Goal: Obtain resource: Download file/media

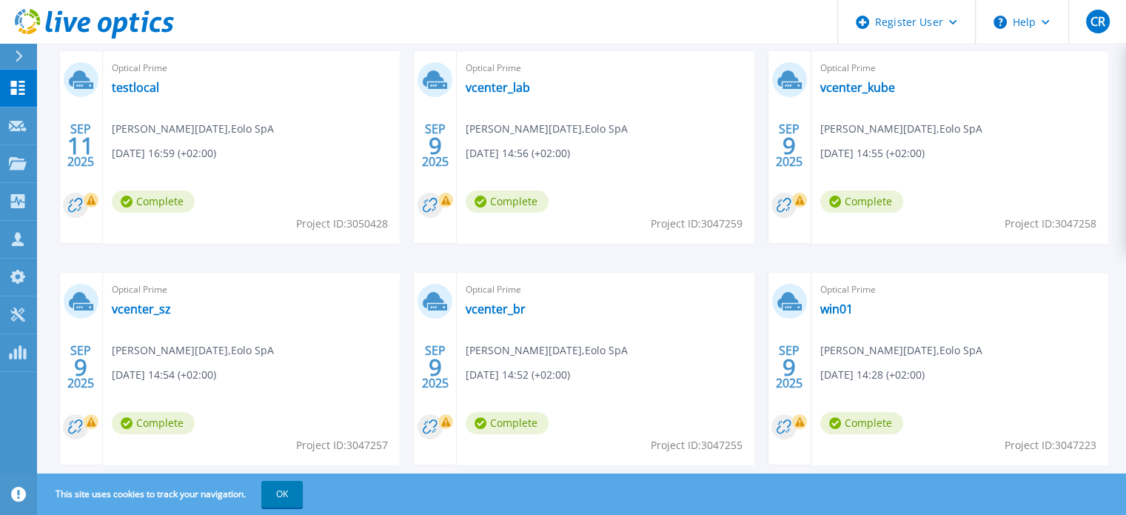
scroll to position [367, 0]
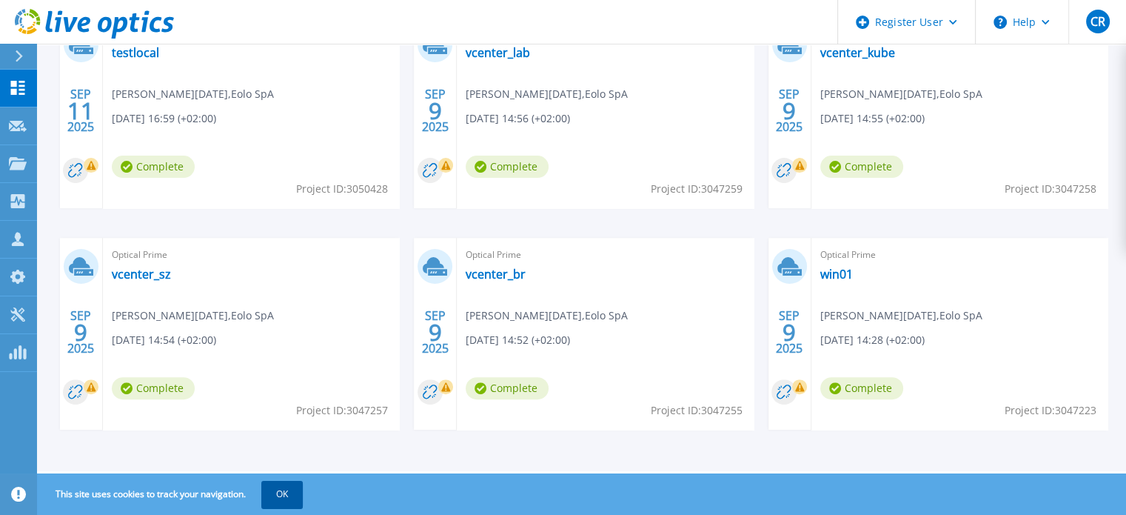
click at [287, 491] on button "OK" at bounding box center [281, 494] width 41 height 27
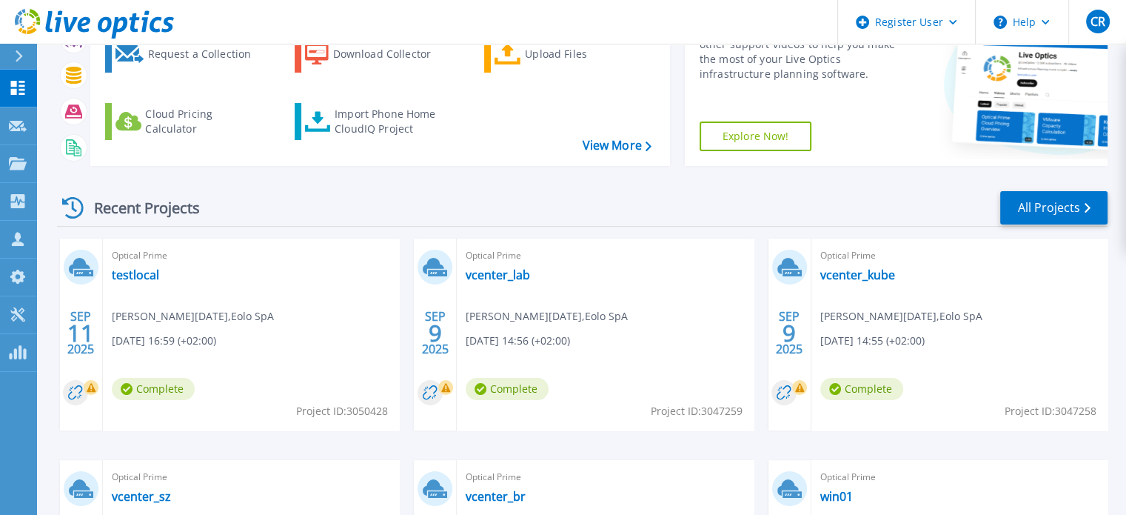
scroll to position [0, 0]
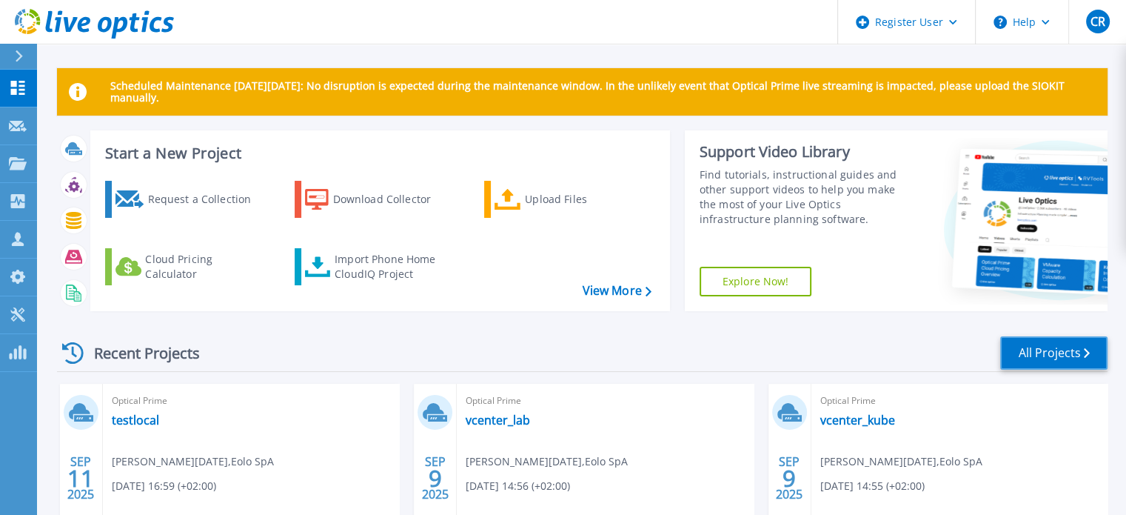
click at [1060, 349] on link "All Projects" at bounding box center [1053, 352] width 107 height 33
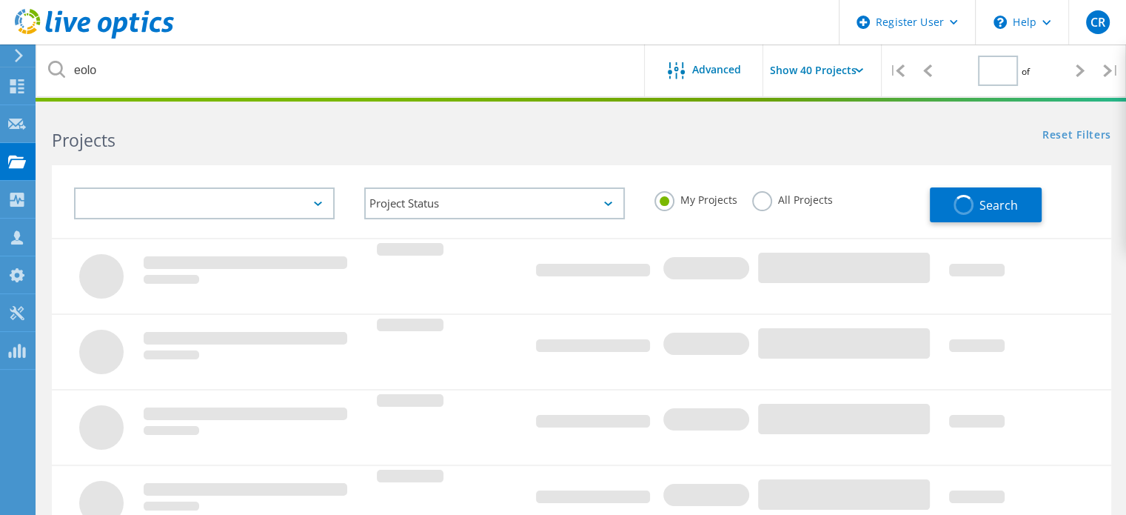
type input "1"
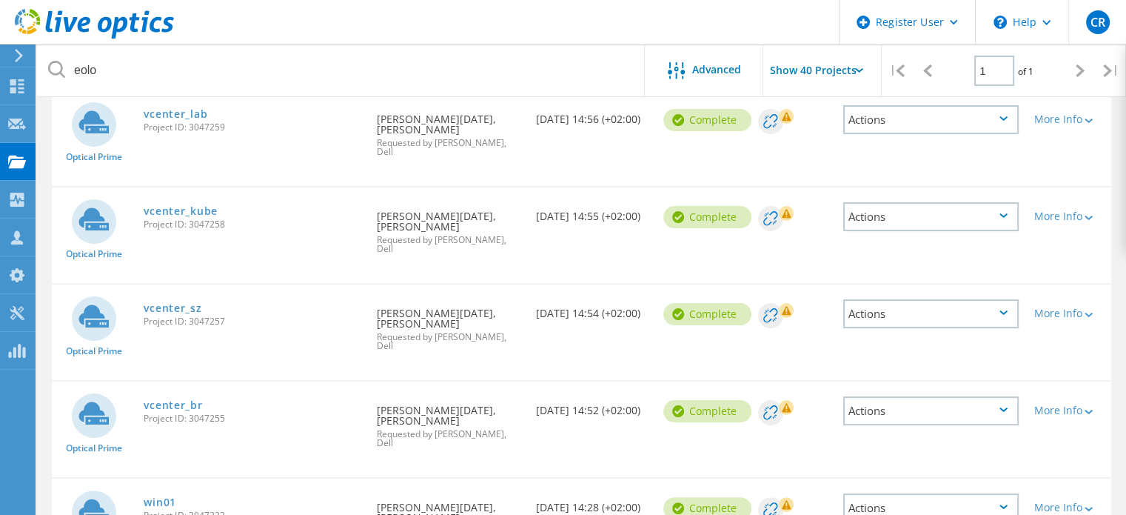
scroll to position [281, 0]
click at [824, 69] on input "Show 40 Projects" at bounding box center [837, 70] width 148 height 52
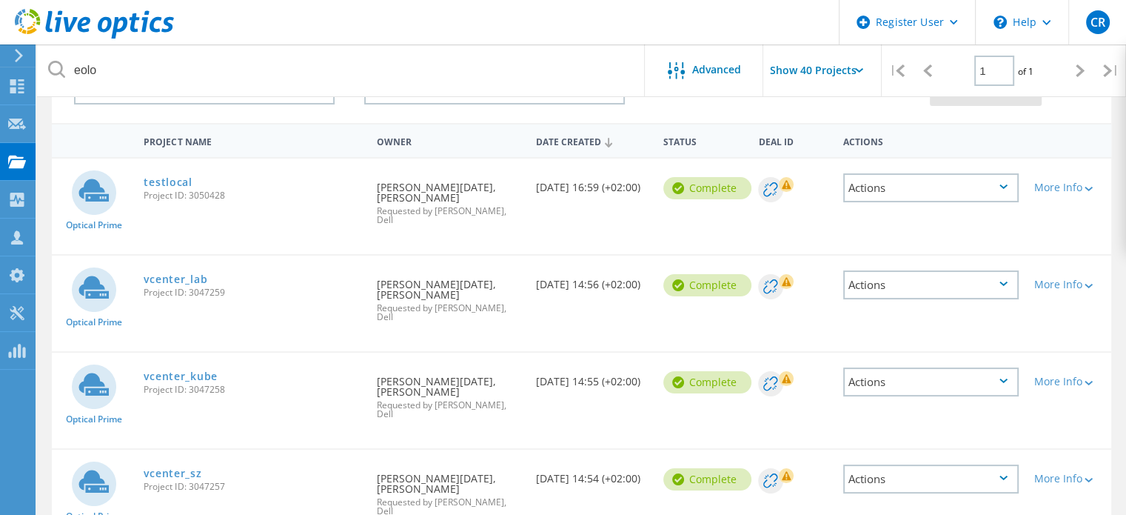
scroll to position [0, 0]
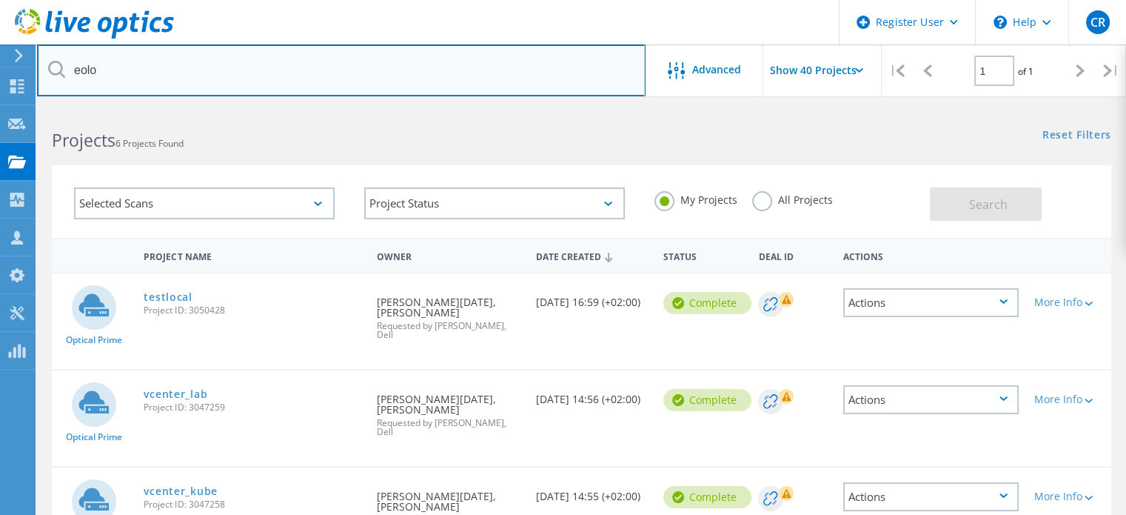
click at [151, 70] on input "eolo" at bounding box center [341, 70] width 609 height 52
type input "e"
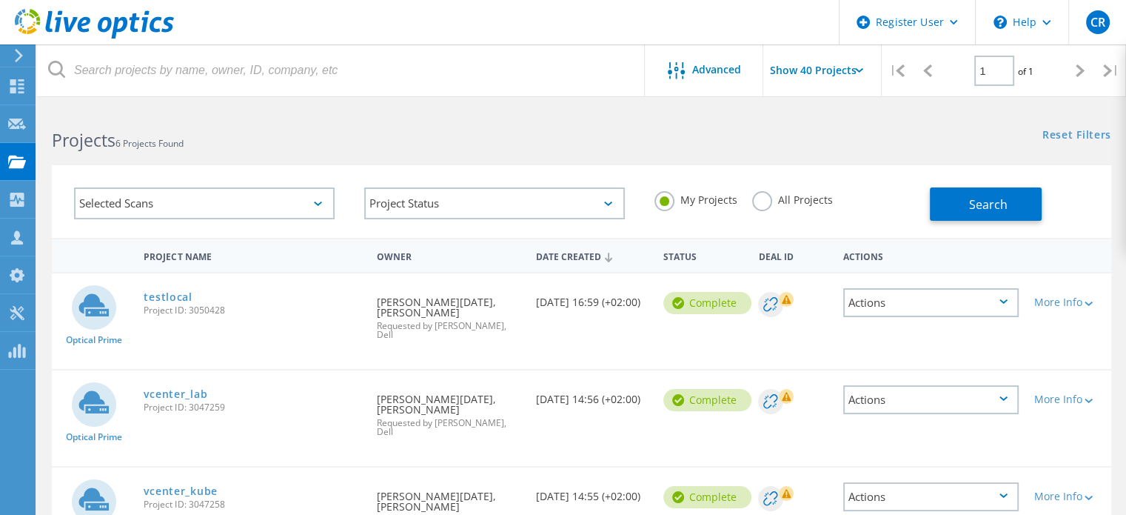
click at [97, 21] on icon at bounding box center [94, 24] width 159 height 30
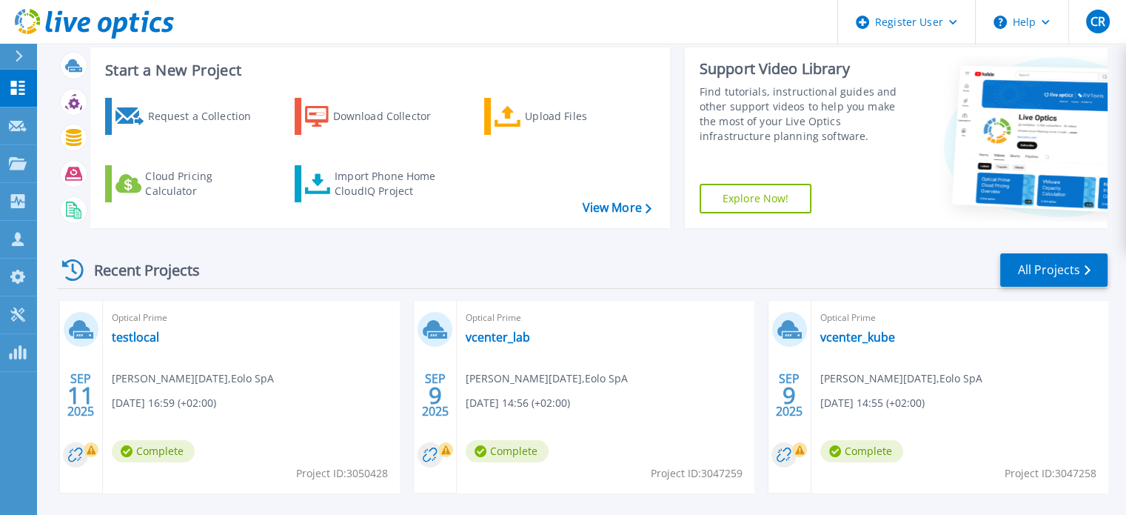
scroll to position [71, 0]
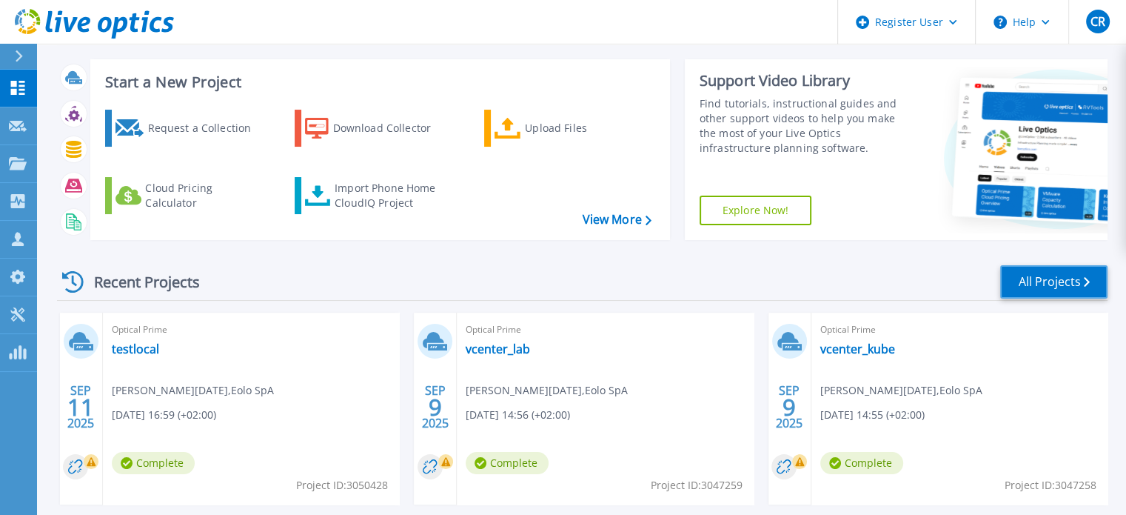
click at [1038, 281] on link "All Projects" at bounding box center [1053, 281] width 107 height 33
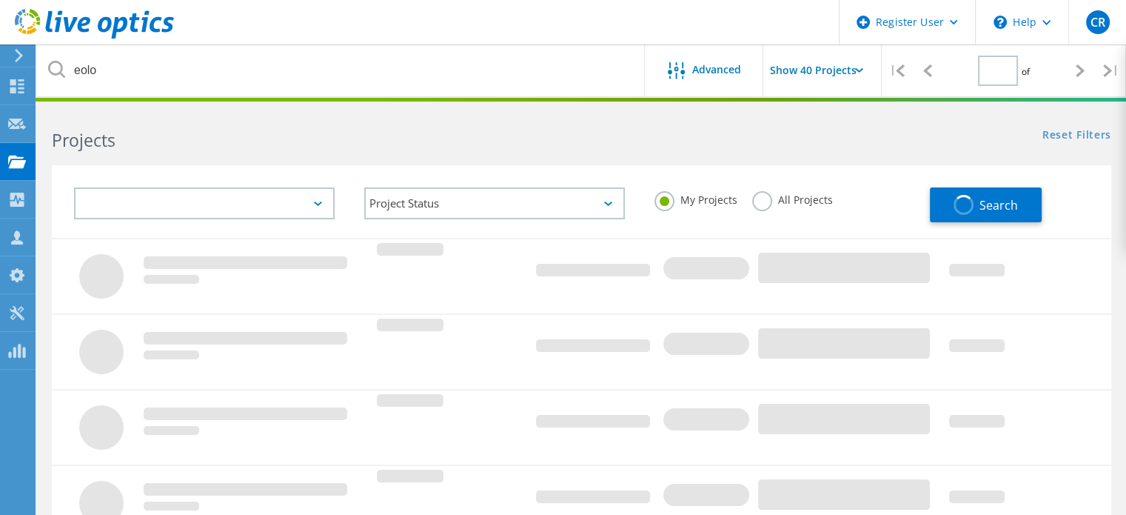
type input "1"
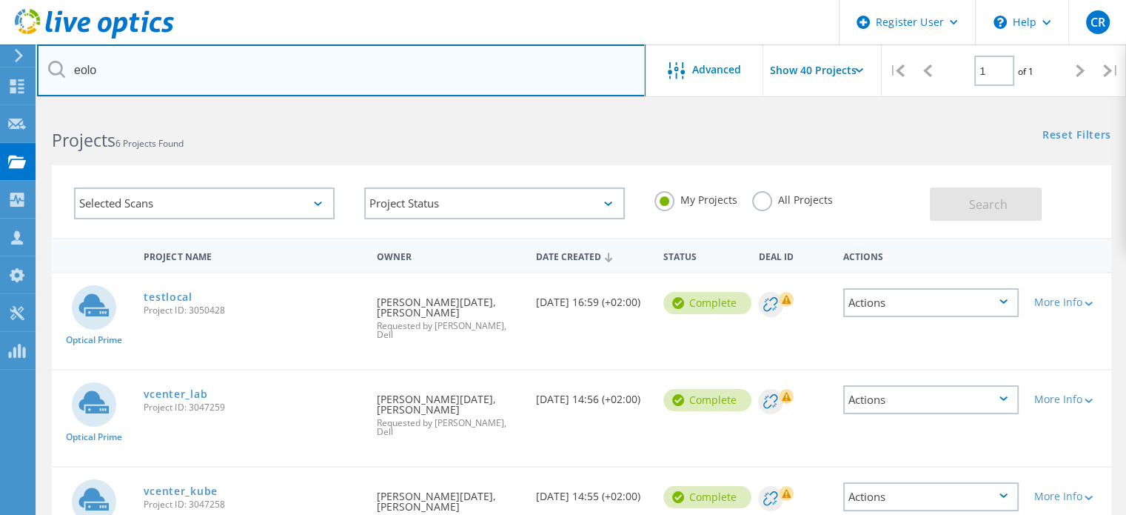
click at [164, 73] on input "eolo" at bounding box center [341, 70] width 609 height 52
type input "e"
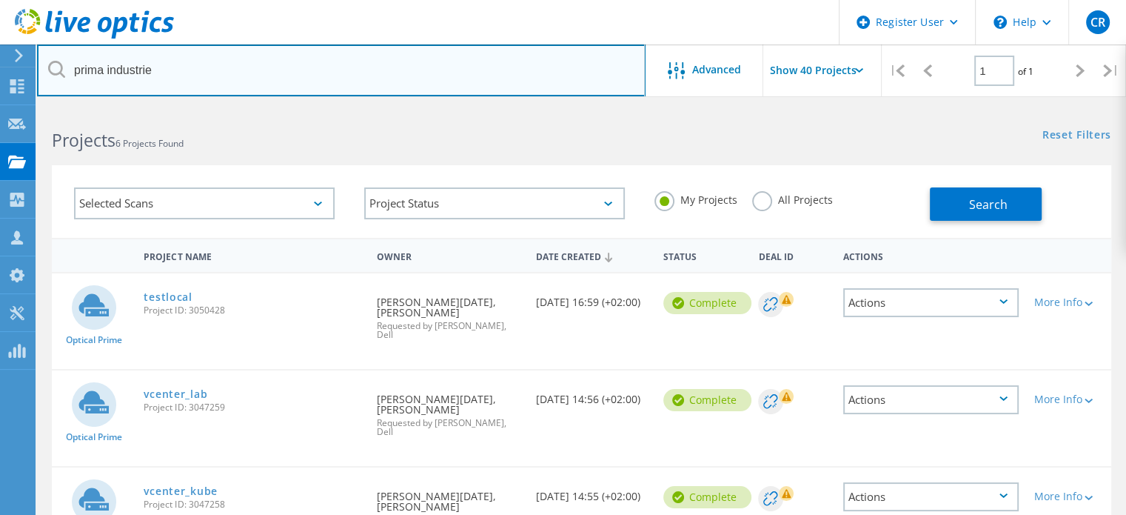
type input "prima industrie"
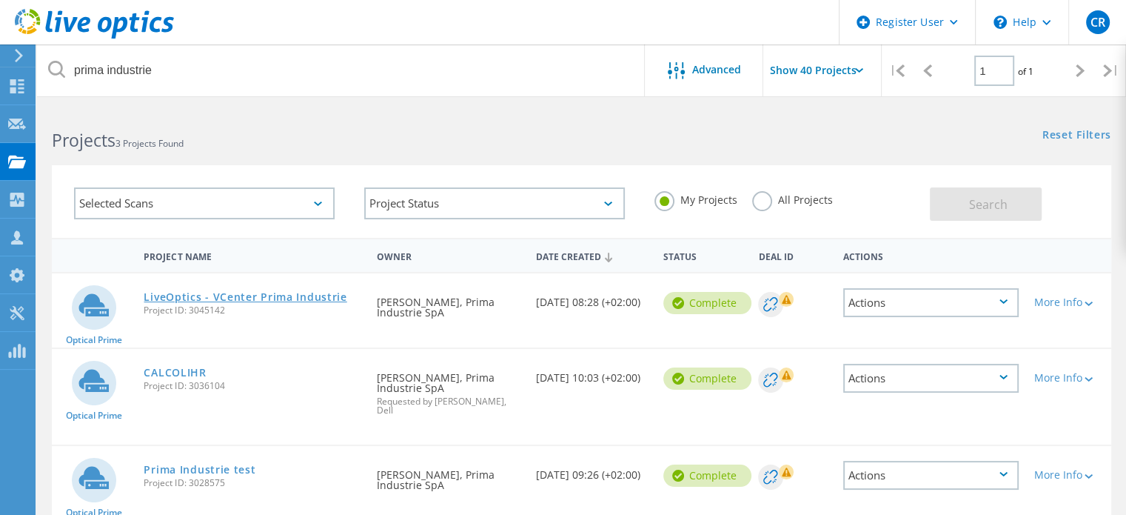
click at [256, 295] on link "LiveOptics - VCenter Prima Industrie" at bounding box center [245, 297] width 203 height 10
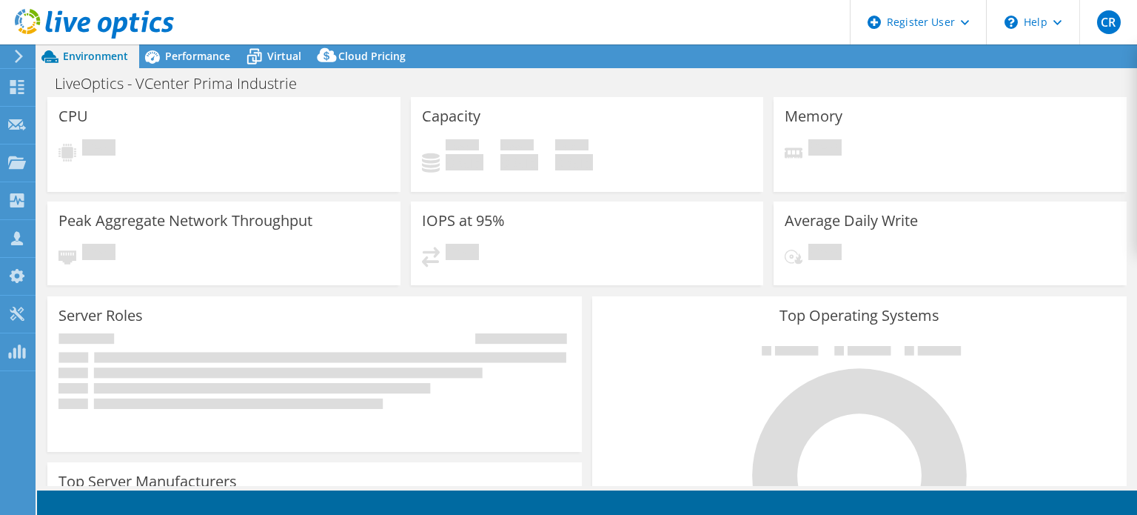
select select "EUFrankfurt"
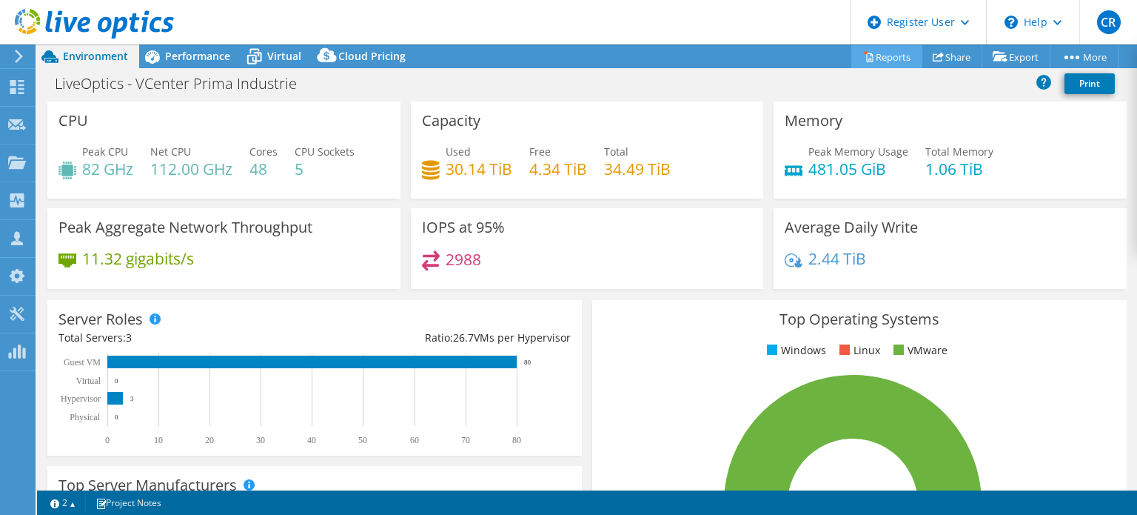
click at [884, 57] on link "Reports" at bounding box center [887, 56] width 71 height 23
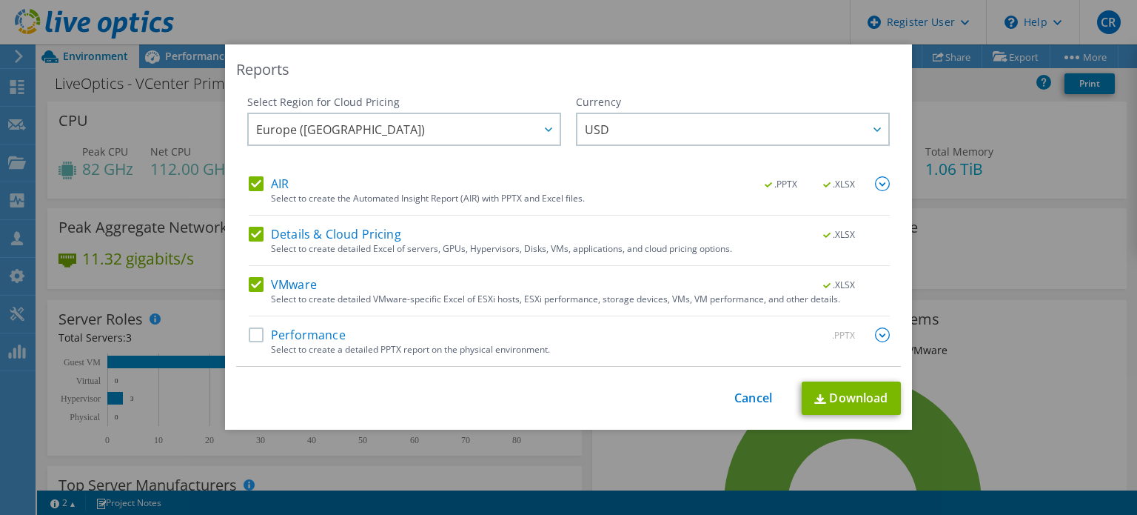
click at [253, 334] on label "Performance" at bounding box center [297, 334] width 97 height 15
click at [0, 0] on input "Performance" at bounding box center [0, 0] width 0 height 0
click at [252, 230] on label "Details & Cloud Pricing" at bounding box center [325, 234] width 153 height 15
click at [0, 0] on input "Details & Cloud Pricing" at bounding box center [0, 0] width 0 height 0
click at [250, 181] on label "AIR" at bounding box center [269, 183] width 40 height 15
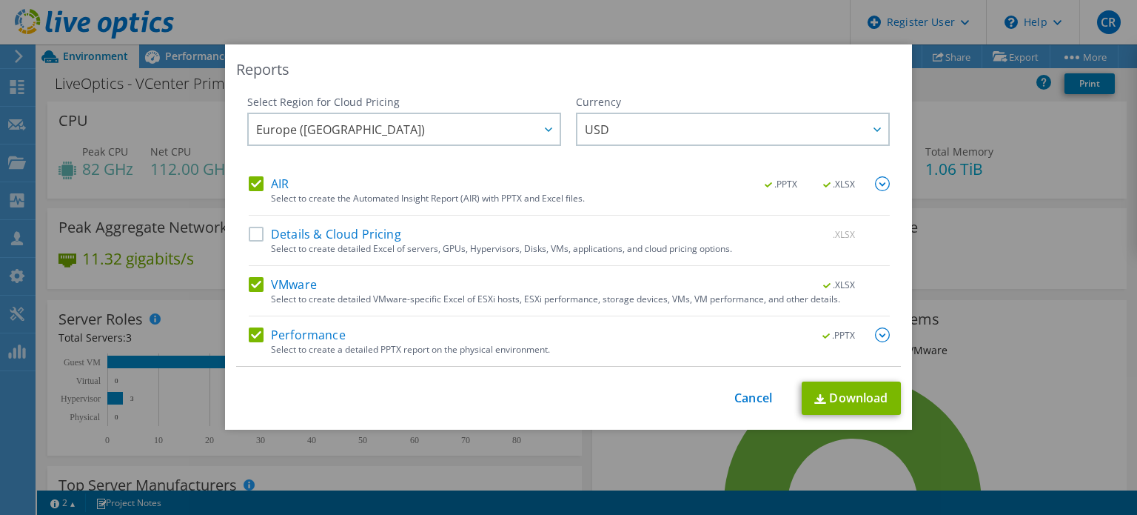
click at [0, 0] on input "AIR" at bounding box center [0, 0] width 0 height 0
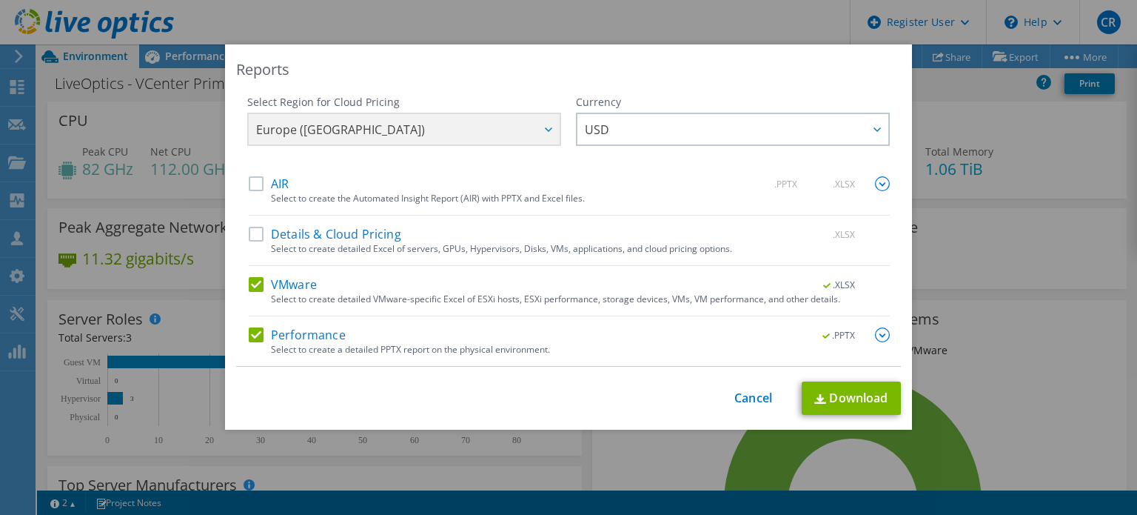
click at [249, 281] on label "VMware" at bounding box center [283, 284] width 68 height 15
click at [0, 0] on input "VMware" at bounding box center [0, 0] width 0 height 0
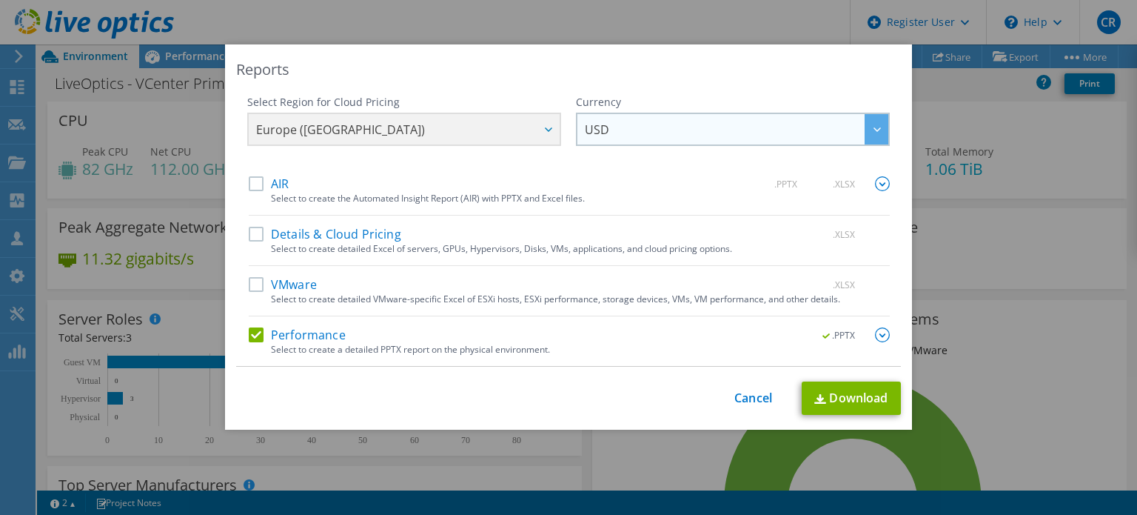
click at [720, 120] on span "USD" at bounding box center [737, 129] width 304 height 30
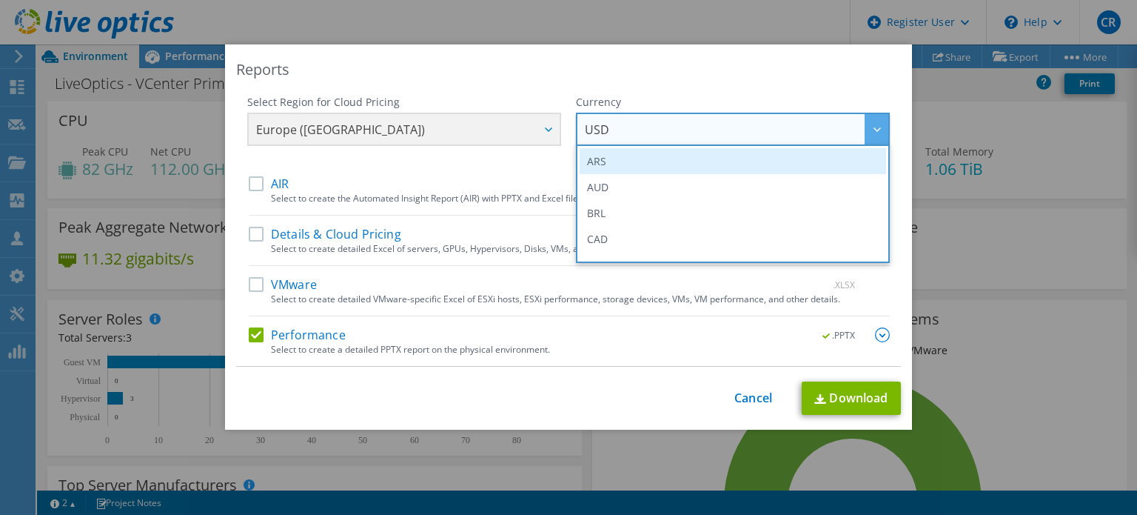
scroll to position [148, 0]
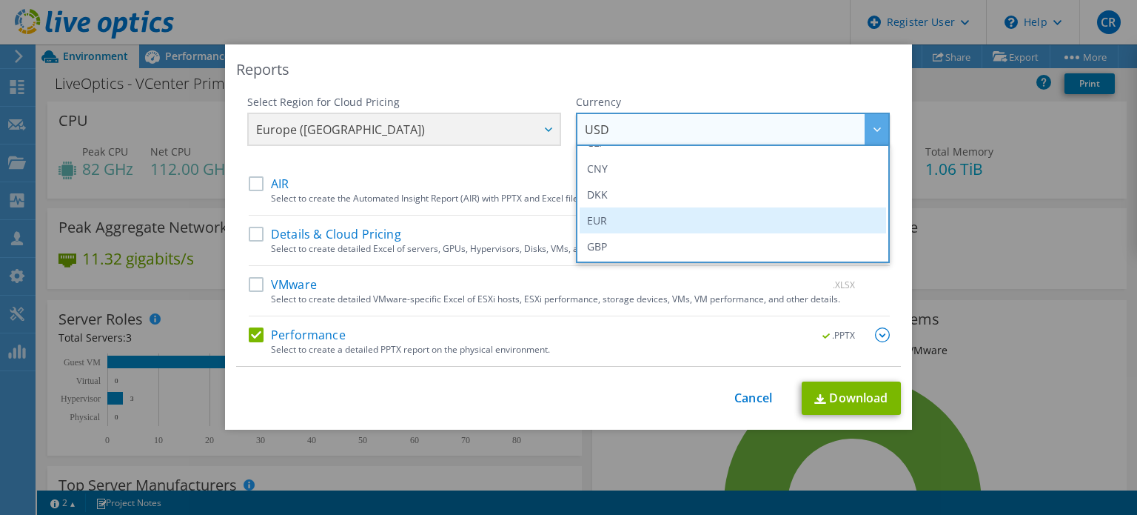
click at [616, 215] on li "EUR" at bounding box center [733, 220] width 307 height 26
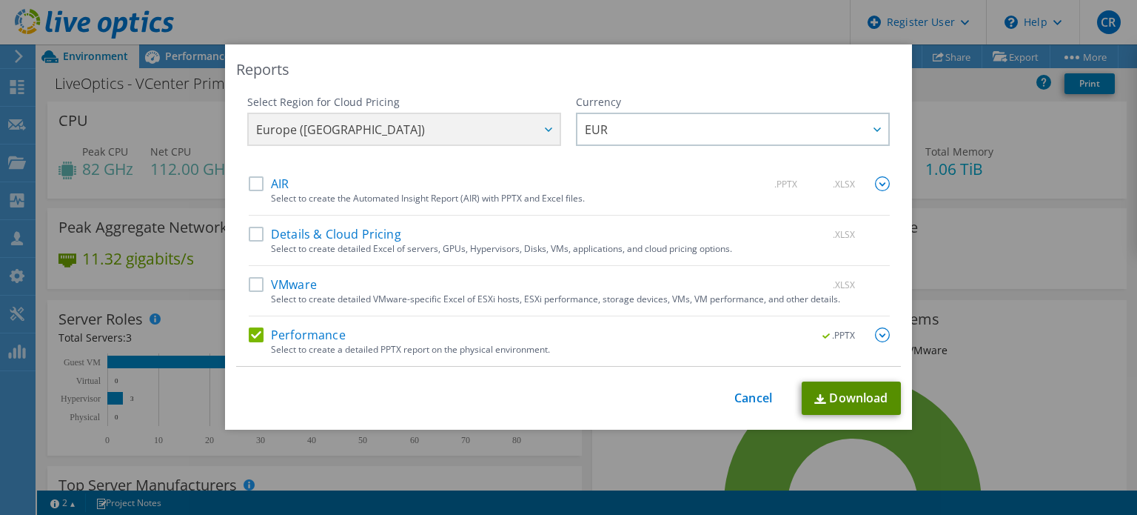
click at [841, 393] on link "Download" at bounding box center [851, 397] width 99 height 33
click at [749, 398] on link "Cancel" at bounding box center [754, 398] width 38 height 14
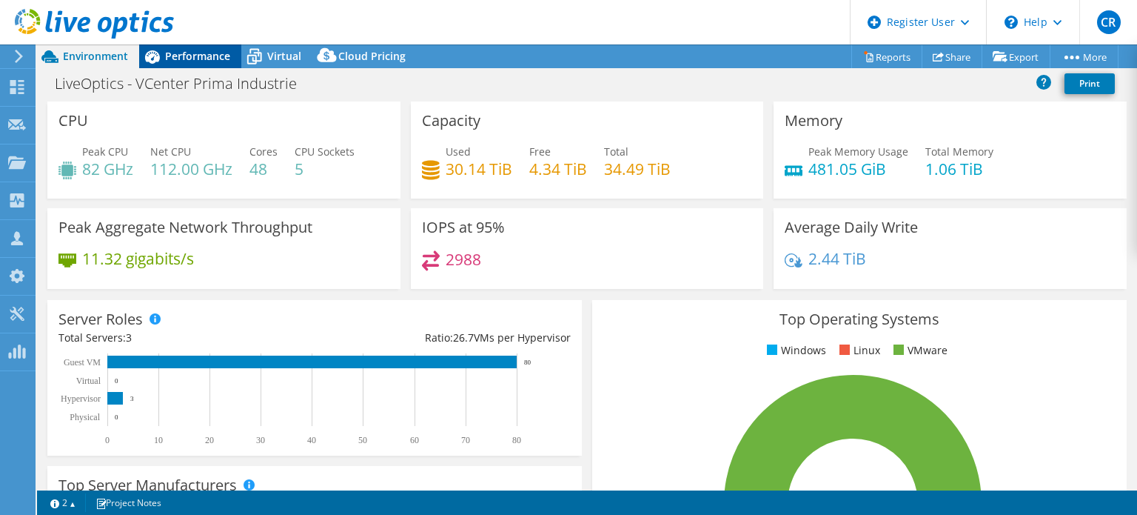
click at [195, 54] on span "Performance" at bounding box center [197, 56] width 65 height 14
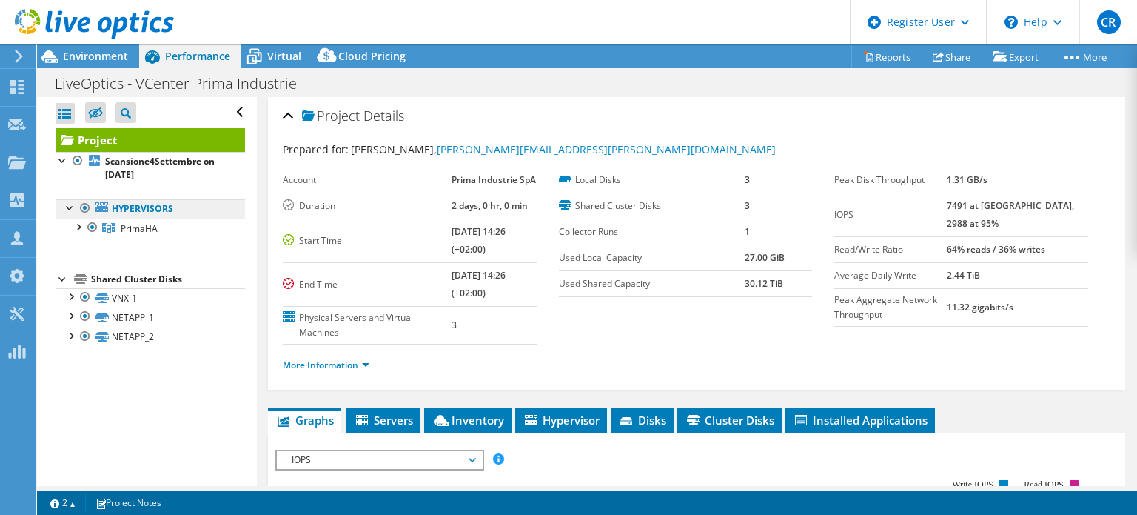
click at [141, 213] on link "Hypervisors" at bounding box center [151, 208] width 190 height 19
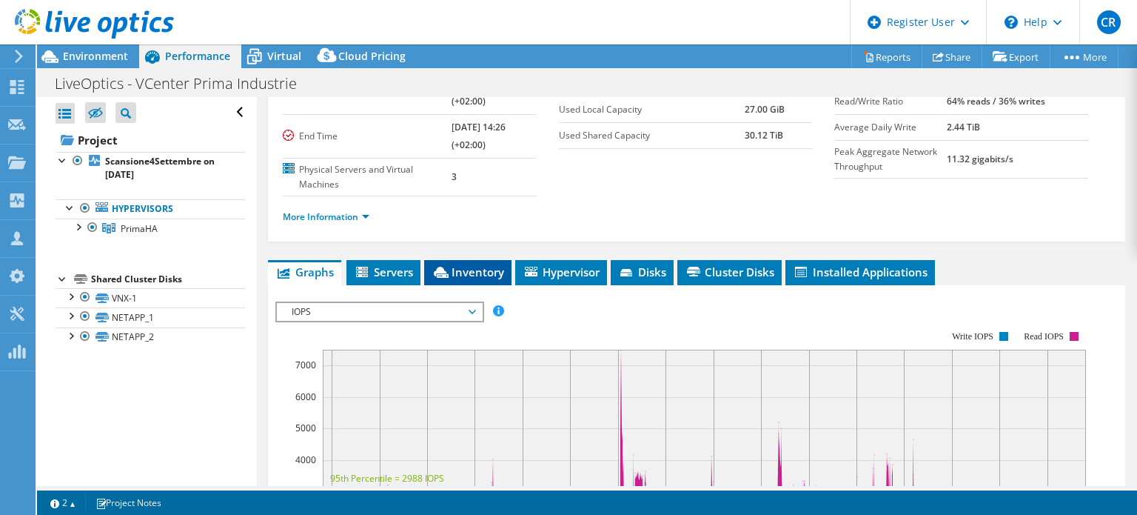
scroll to position [296, 0]
